Goal: Find specific page/section: Find specific page/section

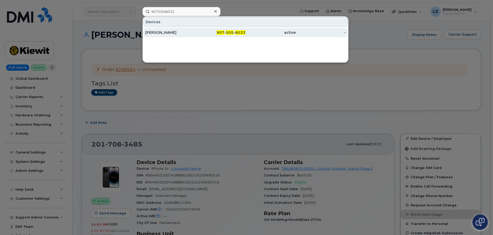
type input "9075058033"
click at [190, 31] on div "[PERSON_NAME]" at bounding box center [170, 32] width 50 height 5
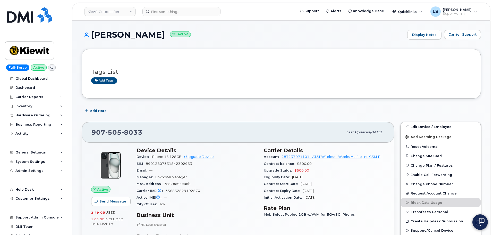
click at [136, 133] on span "8033" at bounding box center [132, 132] width 21 height 8
click at [135, 133] on span "8033" at bounding box center [132, 132] width 21 height 8
click at [157, 133] on div "907 505 8033" at bounding box center [217, 132] width 252 height 11
click at [135, 133] on span "8033" at bounding box center [132, 132] width 21 height 8
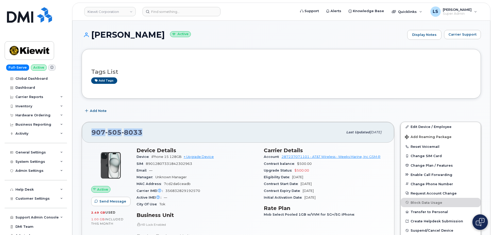
click at [145, 132] on div "907 505 8033" at bounding box center [217, 132] width 252 height 11
click at [132, 121] on div "907 505 8033 Last updated Jul 16, 2025 Active Send Message 2.49 GB  used 1.00 G…" at bounding box center [238, 218] width 319 height 201
click at [134, 130] on span "8033" at bounding box center [132, 132] width 21 height 8
click at [134, 129] on span "8033" at bounding box center [132, 132] width 21 height 8
click at [147, 130] on div "907 505 8033" at bounding box center [217, 132] width 252 height 11
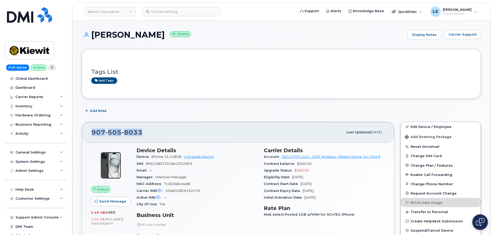
click at [140, 132] on span "8033" at bounding box center [132, 132] width 21 height 8
click at [133, 123] on div "907 505 8033 Last updated Jul 16, 2025" at bounding box center [238, 132] width 312 height 21
click at [139, 131] on span "8033" at bounding box center [132, 132] width 21 height 8
click at [145, 132] on div "907 505 8033" at bounding box center [217, 132] width 252 height 11
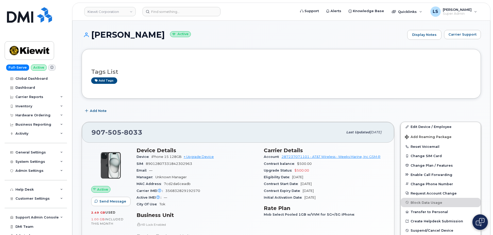
click at [122, 132] on span "505" at bounding box center [132, 132] width 21 height 8
click at [134, 131] on span "8033" at bounding box center [132, 132] width 21 height 8
click at [136, 126] on div "907 505 8033 Last updated Jul 16, 2025" at bounding box center [238, 132] width 312 height 21
click at [133, 127] on div "907 505 8033" at bounding box center [217, 132] width 252 height 11
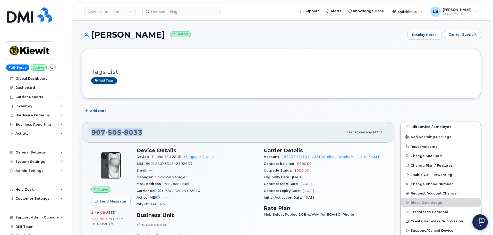
click at [126, 131] on span "8033" at bounding box center [132, 132] width 21 height 8
click at [129, 131] on span "8033" at bounding box center [132, 132] width 21 height 8
click at [136, 126] on div "907 505 8033 Last updated Jul 16, 2025" at bounding box center [238, 132] width 312 height 21
click at [136, 124] on div "907 505 8033 Last updated Jul 16, 2025" at bounding box center [238, 132] width 312 height 21
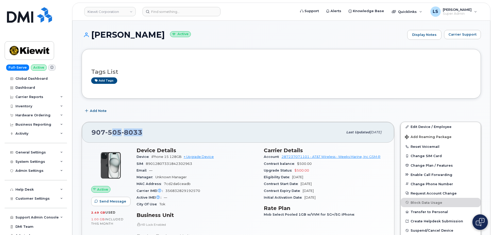
drag, startPoint x: 140, startPoint y: 132, endPoint x: 111, endPoint y: 136, distance: 29.1
click at [111, 136] on div "907 505 8033" at bounding box center [217, 132] width 252 height 11
drag, startPoint x: 158, startPoint y: 34, endPoint x: 93, endPoint y: 35, distance: 64.9
click at [93, 35] on h1 "BRIAN WALLER Active" at bounding box center [243, 34] width 323 height 9
copy h1 "[PERSON_NAME]"
